Goal: Information Seeking & Learning: Learn about a topic

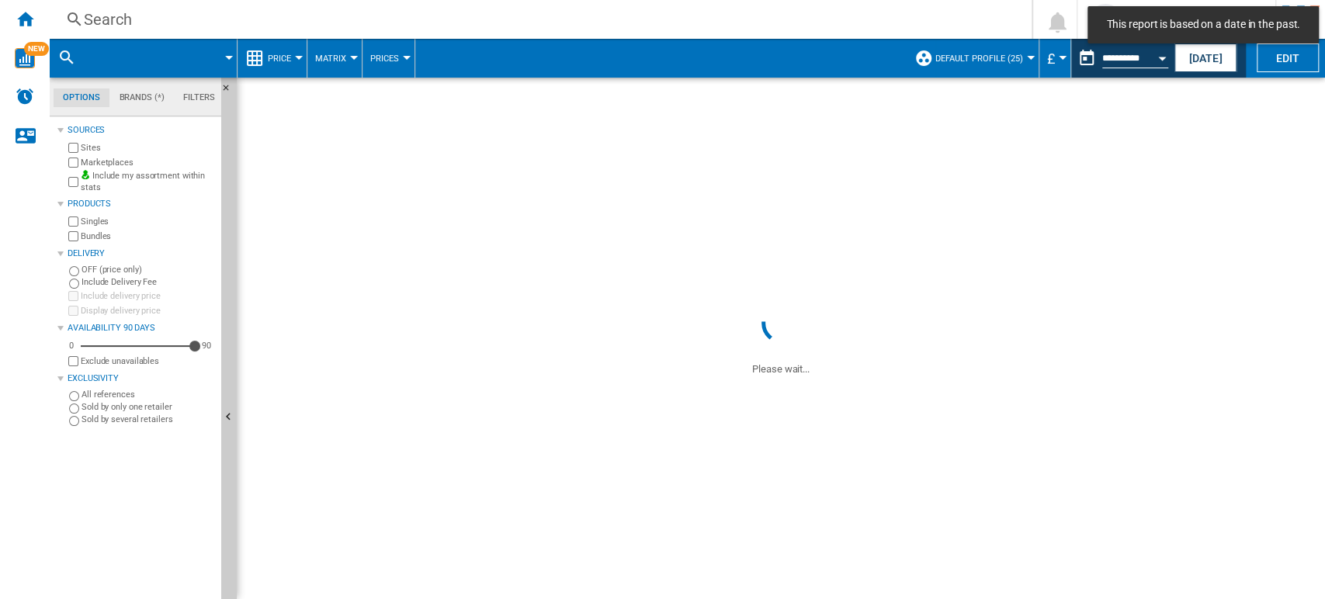
click at [110, 13] on div "Search" at bounding box center [538, 20] width 908 height 22
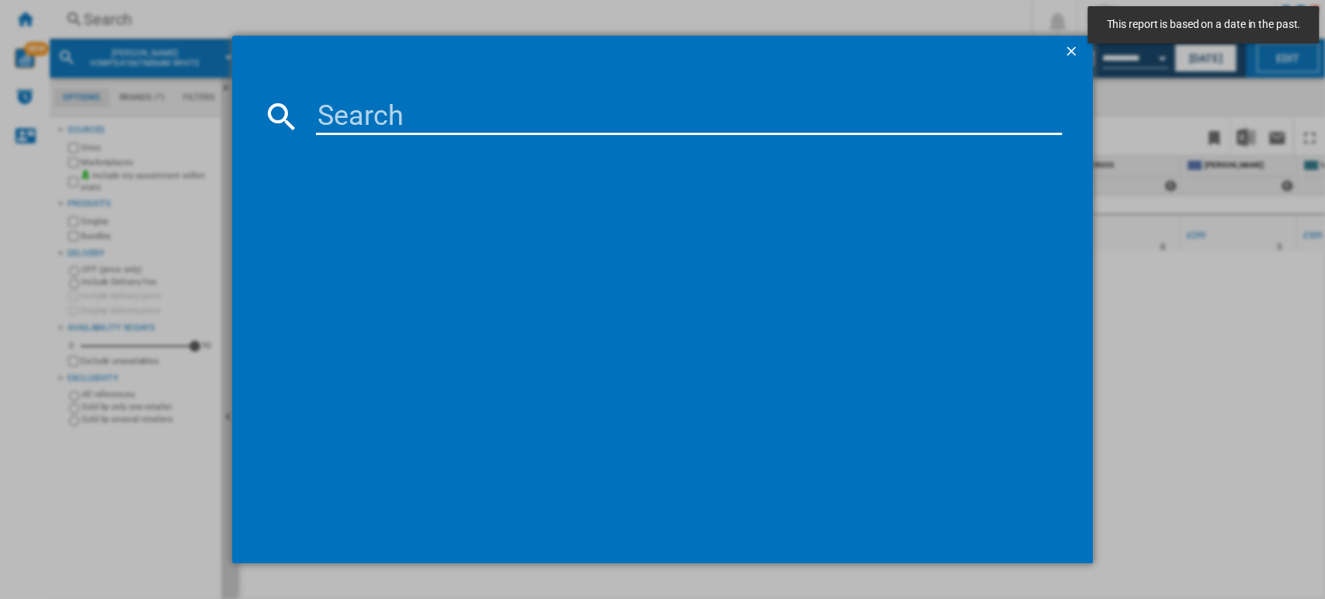
click at [377, 109] on input at bounding box center [689, 116] width 747 height 37
paste input "L1214WMB25"
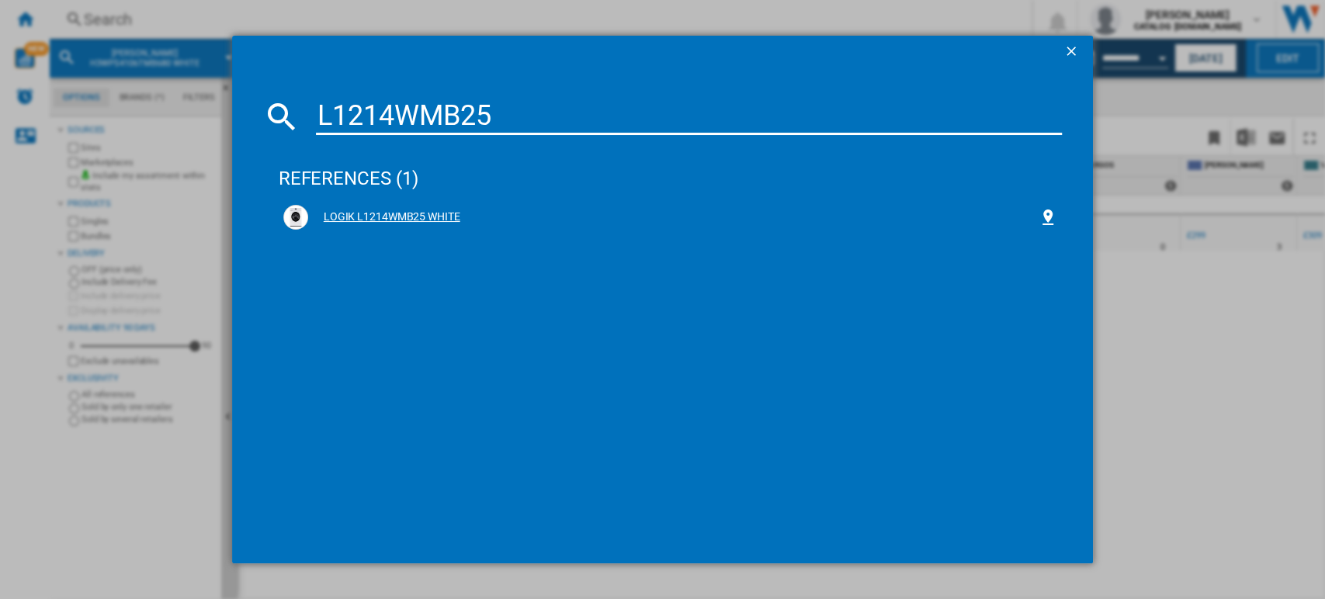
type input "L1214WMB25"
click at [437, 211] on div "LOGIK L1214WMB25 WHITE" at bounding box center [673, 218] width 731 height 16
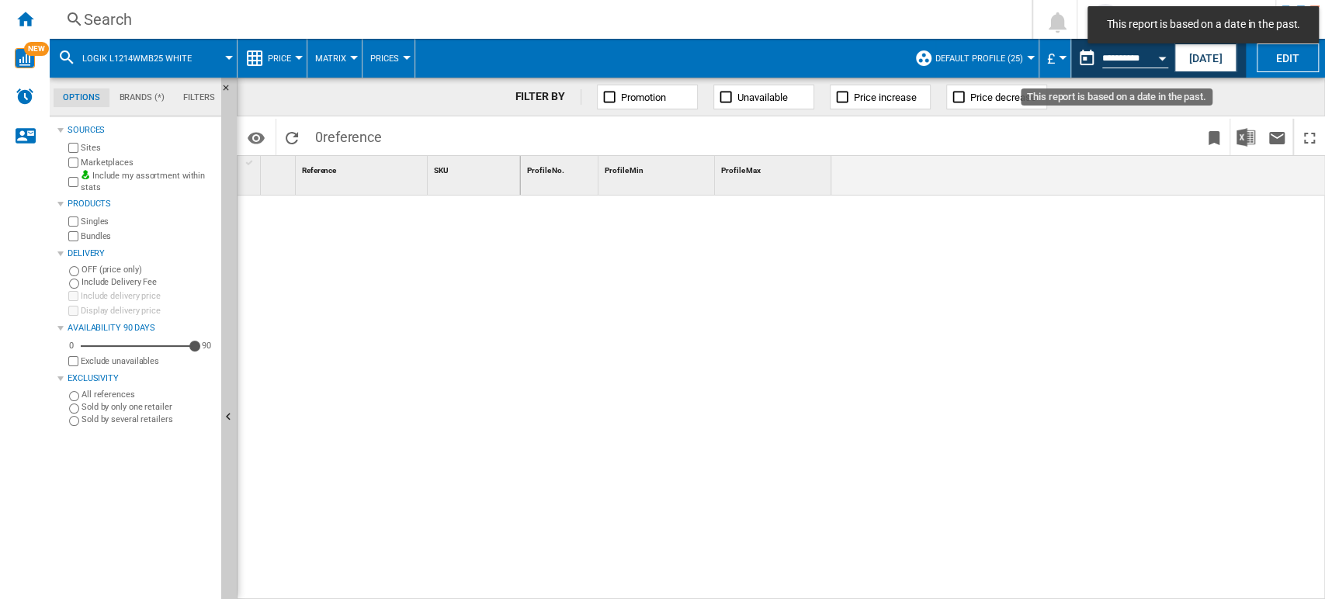
click at [1155, 57] on button "Open calendar" at bounding box center [1162, 56] width 28 height 28
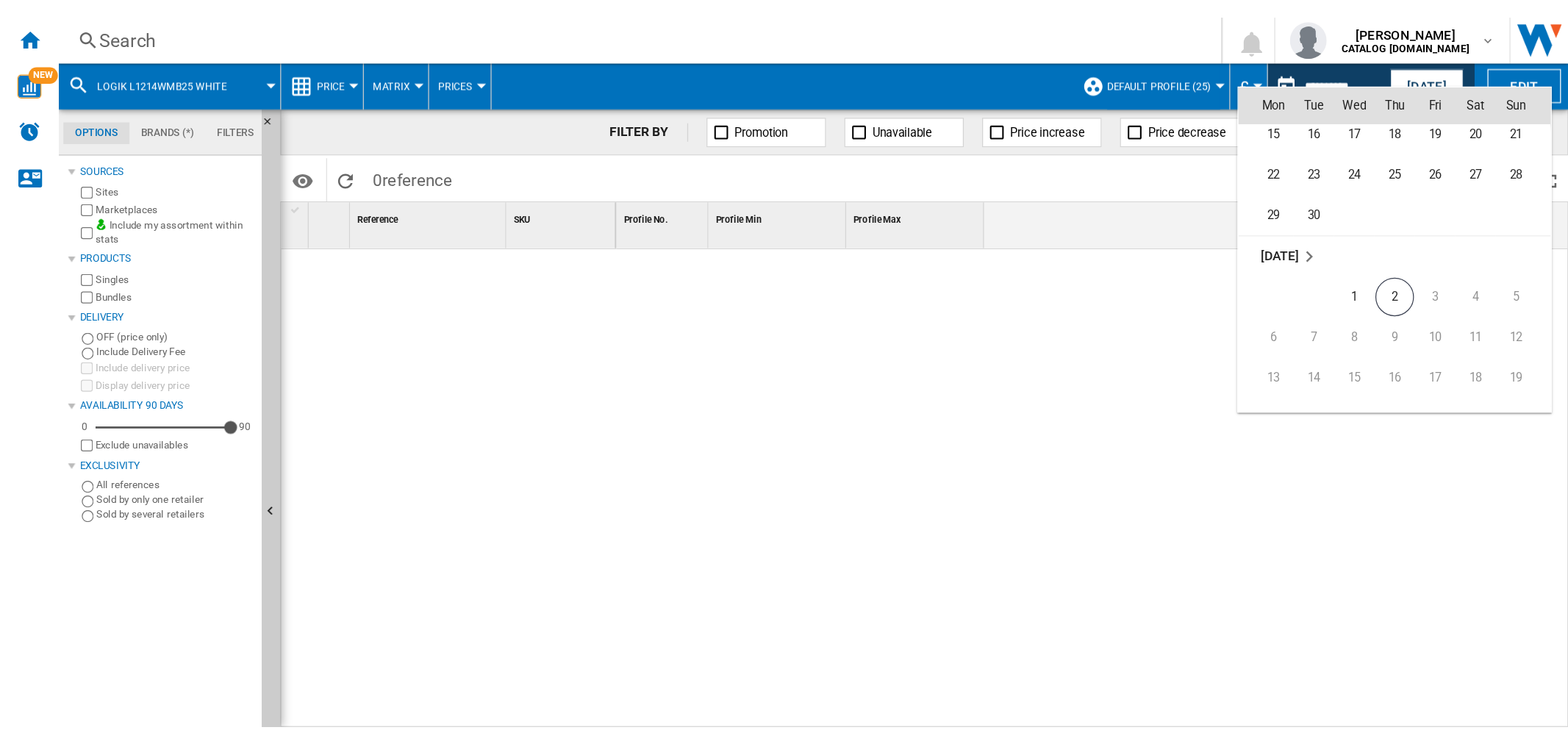
scroll to position [6898, 0]
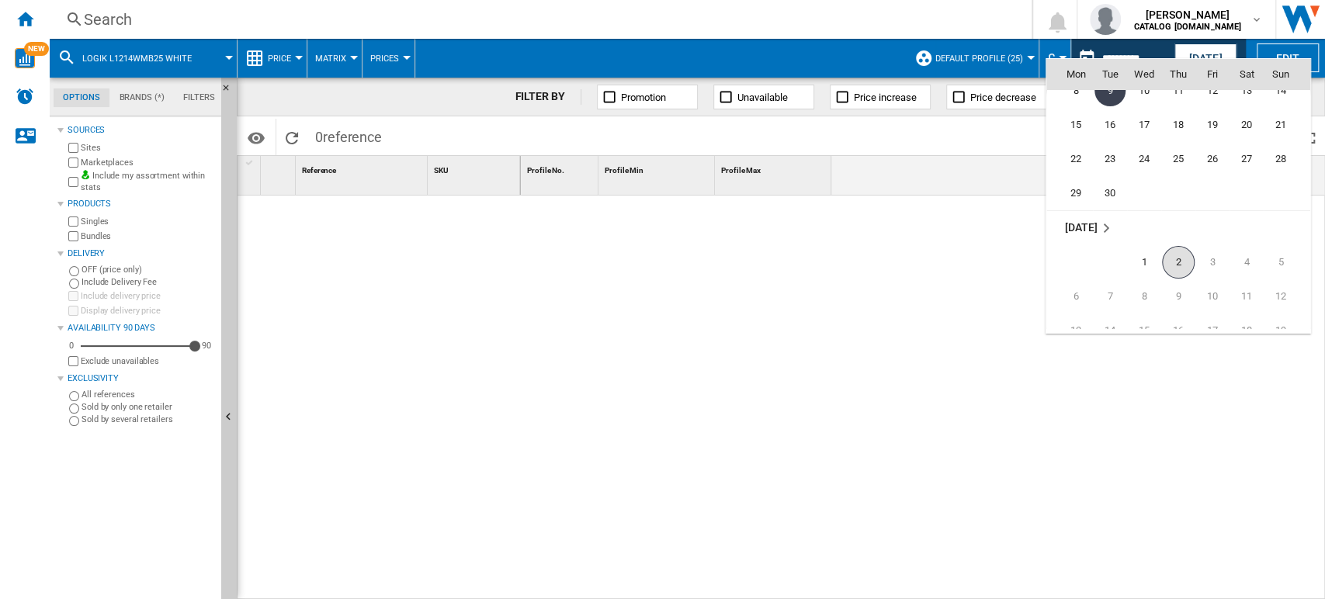
click at [1179, 248] on span "2" at bounding box center [1178, 262] width 33 height 33
type input "**********"
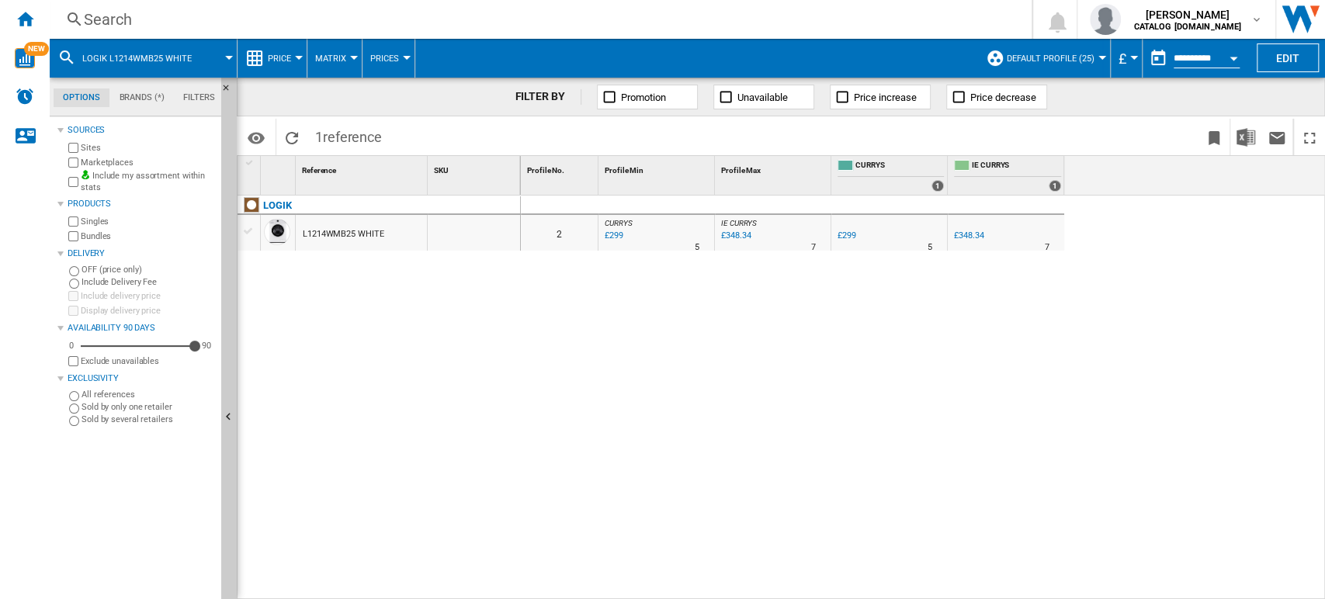
click at [380, 224] on div "L1214WMB25 WHITE" at bounding box center [343, 235] width 81 height 36
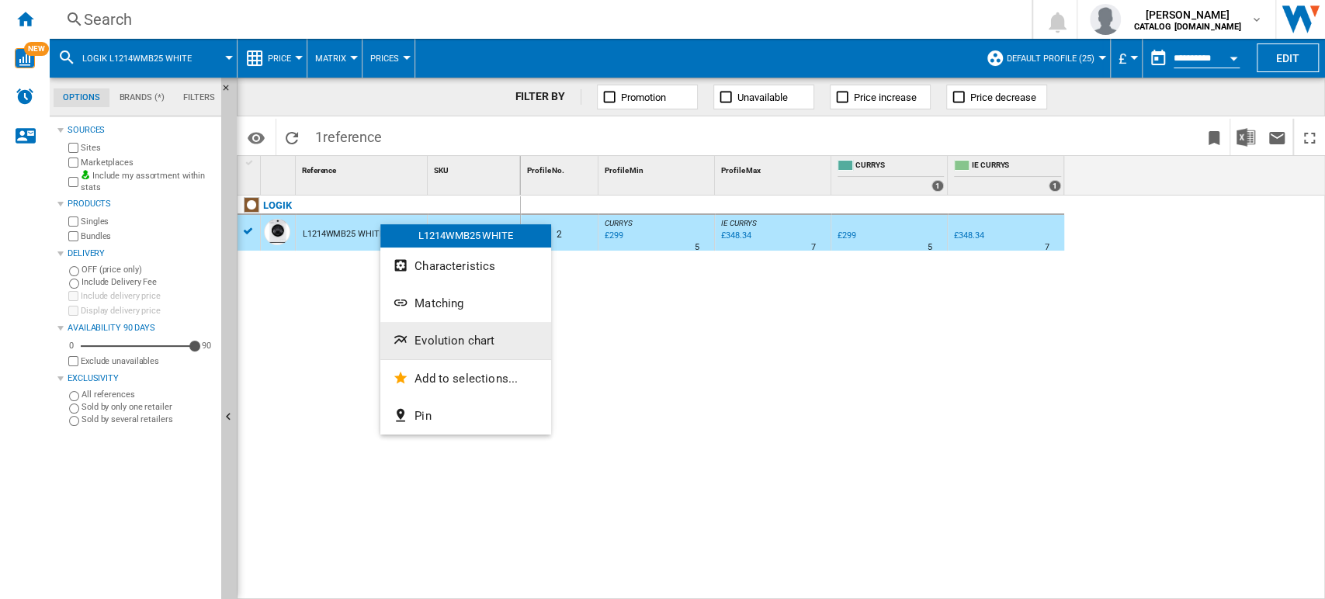
click at [466, 342] on span "Evolution chart" at bounding box center [455, 341] width 80 height 14
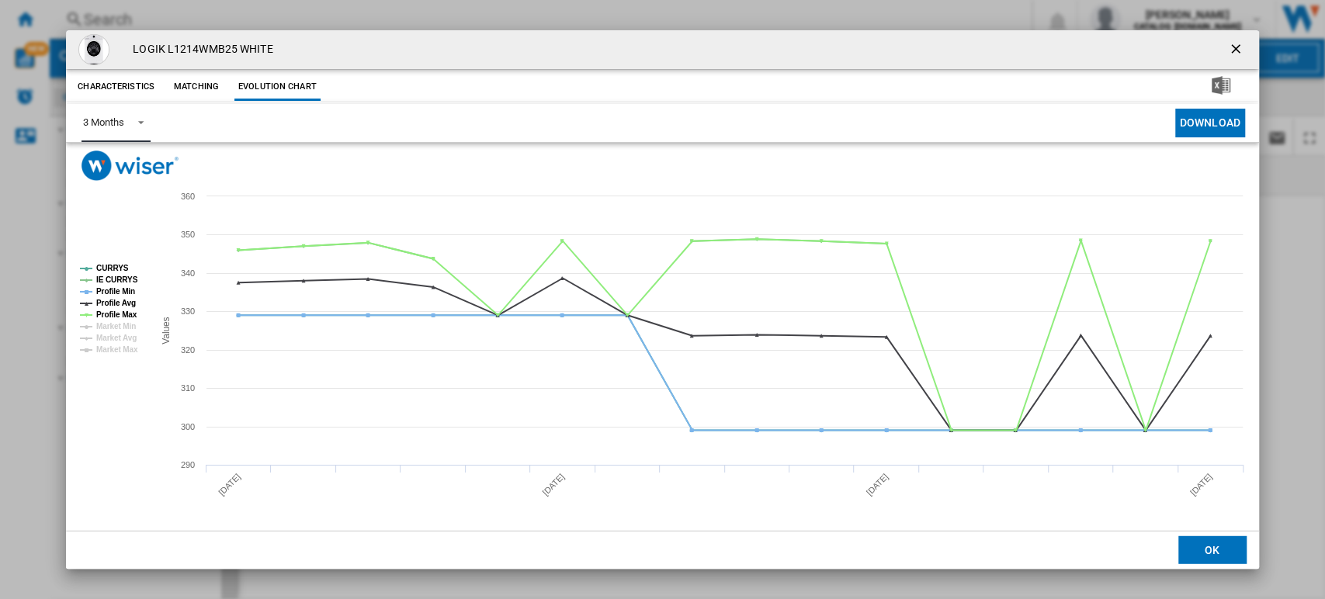
click at [134, 120] on span "Product popup" at bounding box center [136, 121] width 19 height 14
click at [162, 155] on md-option "6 Months" at bounding box center [124, 160] width 106 height 37
click at [130, 278] on tspan "IE CURRYS" at bounding box center [117, 280] width 42 height 9
click at [124, 290] on tspan "Profile Min" at bounding box center [115, 291] width 39 height 9
click at [118, 299] on tspan "Profile Avg" at bounding box center [116, 303] width 40 height 9
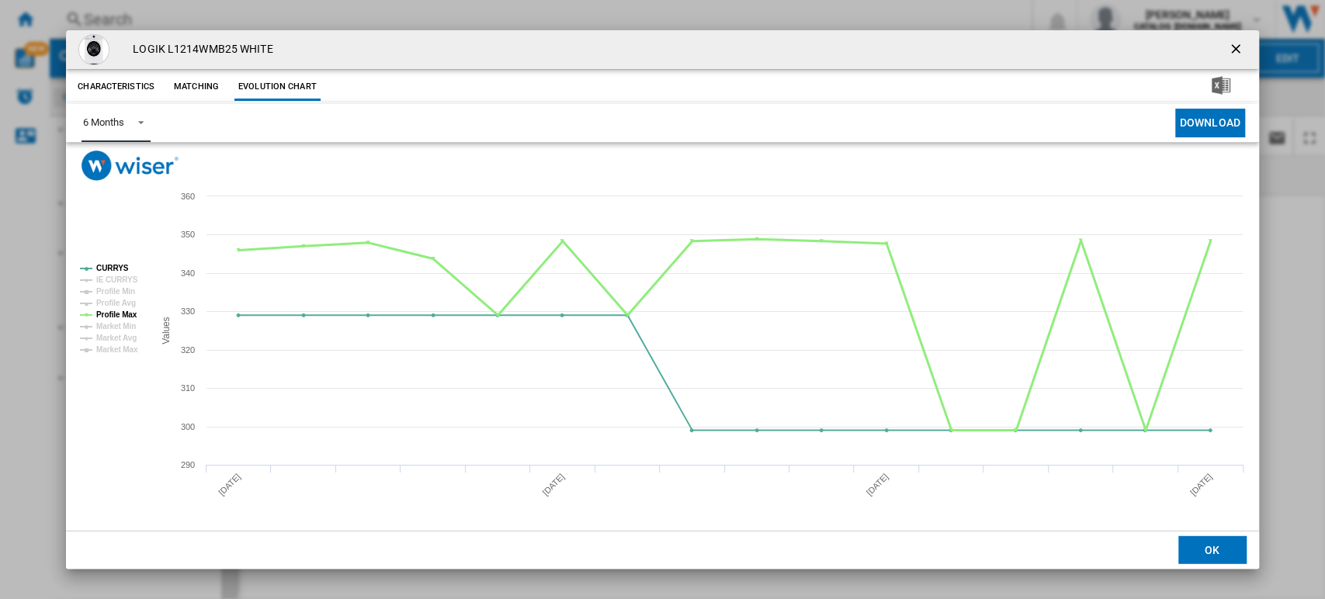
click at [115, 311] on tspan "Profile Max" at bounding box center [116, 315] width 41 height 9
